Goal: Find contact information: Find contact information

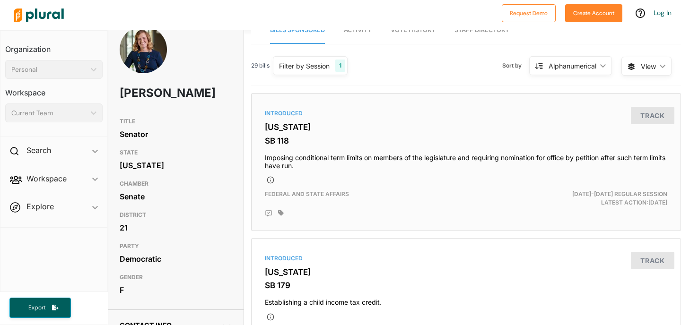
scroll to position [8, 0]
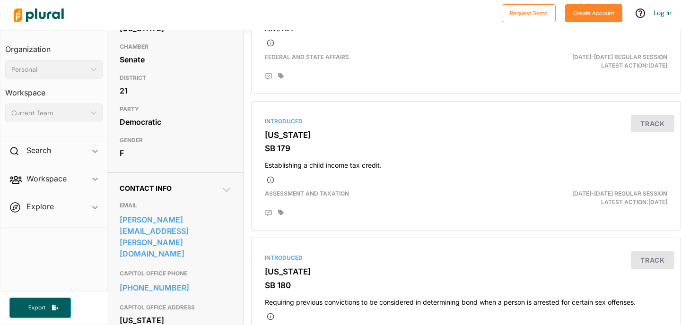
scroll to position [157, 0]
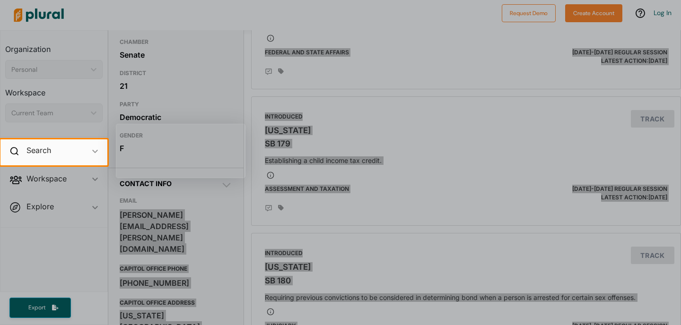
drag, startPoint x: 115, startPoint y: 231, endPoint x: 217, endPoint y: 232, distance: 102.1
click at [217, 232] on body "Request Demo Create Account Log In Organization Personal ic_keyboard_arrow_down…" at bounding box center [340, 162] width 681 height 325
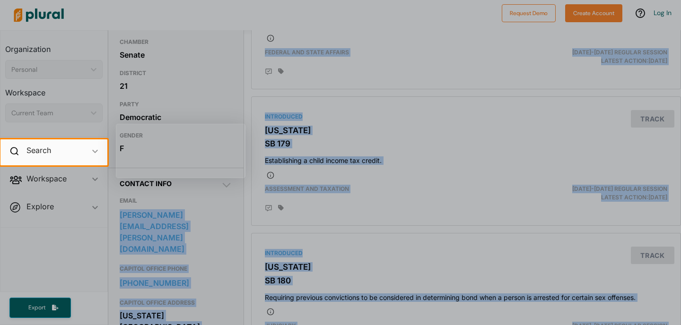
click at [217, 232] on div at bounding box center [340, 245] width 681 height 160
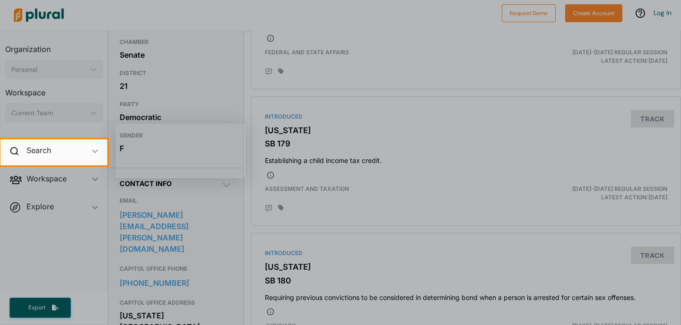
click at [224, 223] on div at bounding box center [340, 245] width 681 height 160
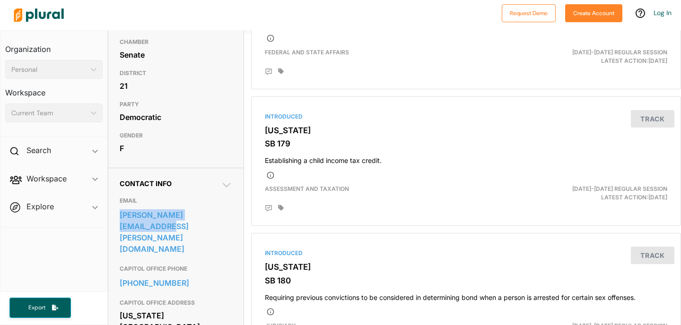
drag, startPoint x: 239, startPoint y: 233, endPoint x: 119, endPoint y: 233, distance: 120.5
click at [119, 233] on div "Contact Info EMAIL dinah.sykes@senate.ks.gov CAPITOL OFFICE PHONE 785-296-3245 …" at bounding box center [175, 267] width 135 height 199
copy link "[PERSON_NAME][EMAIL_ADDRESS][PERSON_NAME][DOMAIN_NAME]"
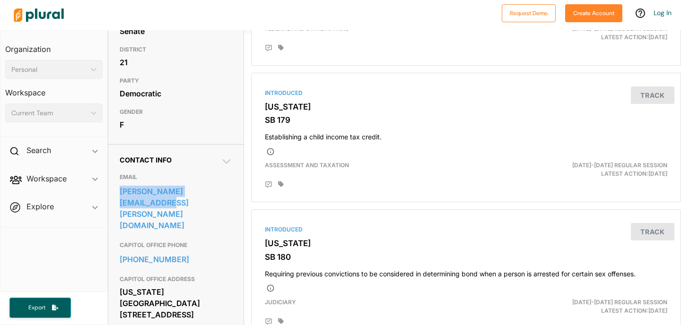
scroll to position [187, 0]
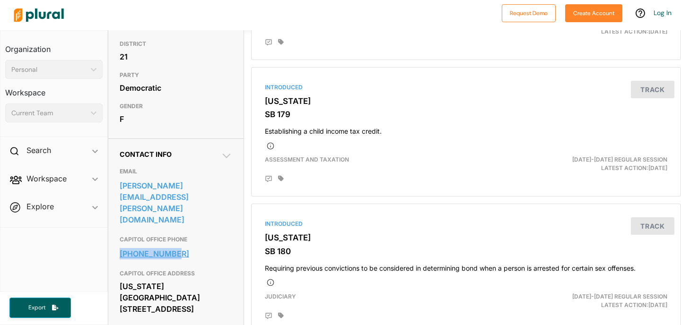
drag, startPoint x: 110, startPoint y: 237, endPoint x: 198, endPoint y: 237, distance: 88.4
click at [198, 237] on div "Contact Info EMAIL dinah.sykes@senate.ks.gov CAPITOL OFFICE PHONE 785-296-3245 …" at bounding box center [175, 237] width 135 height 199
copy link "[PHONE_NUMBER]"
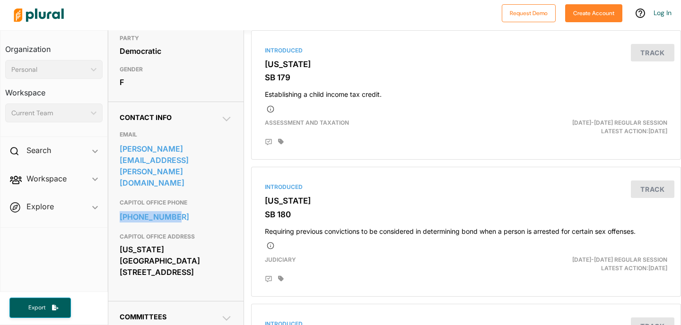
click at [172, 255] on div "[US_STATE][GEOGRAPHIC_DATA] [STREET_ADDRESS]" at bounding box center [176, 260] width 112 height 37
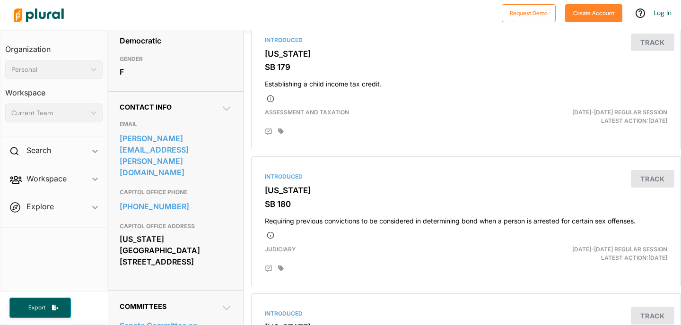
scroll to position [233, 0]
click at [227, 115] on icon at bounding box center [226, 109] width 11 height 11
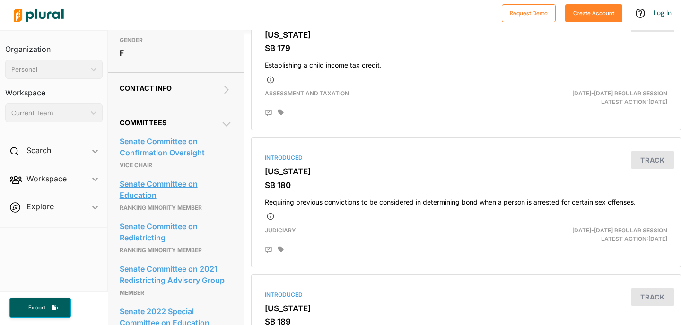
scroll to position [253, 0]
click at [224, 95] on icon at bounding box center [226, 89] width 11 height 11
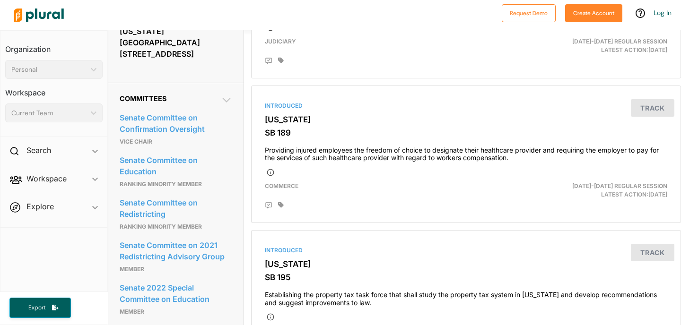
scroll to position [329, 0]
